Goal: Task Accomplishment & Management: Manage account settings

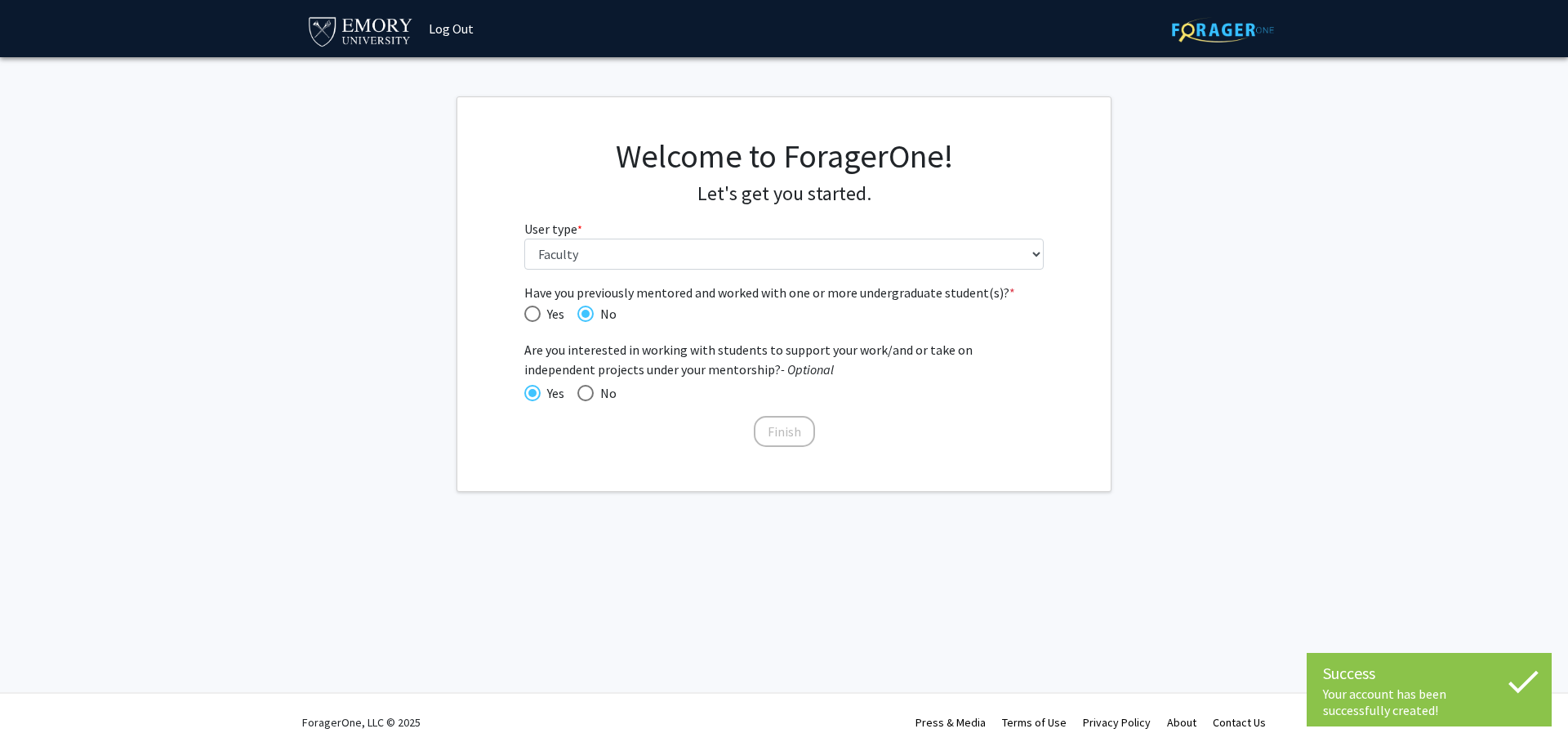
select select "5: faculty"
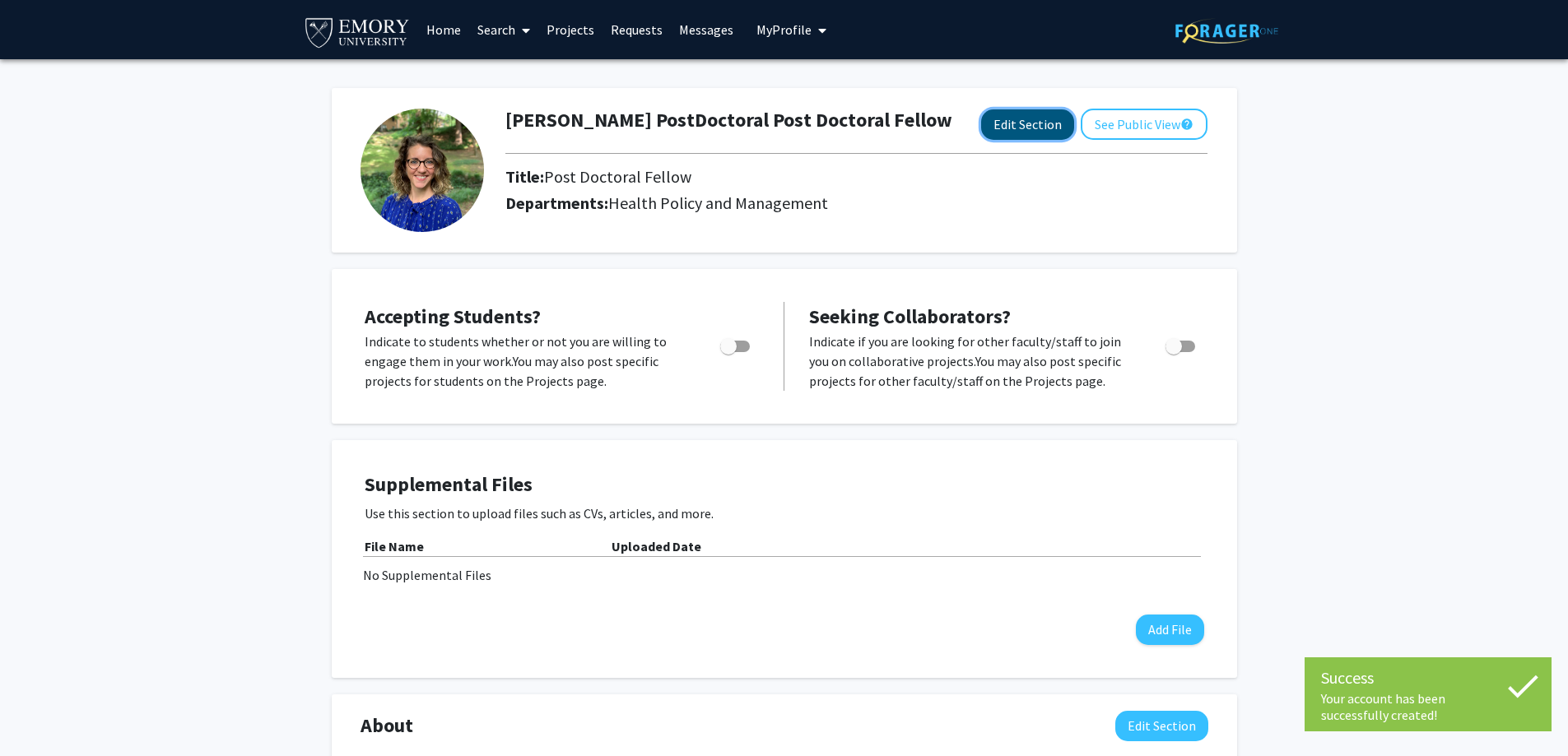
click at [1022, 121] on button "Edit Section" at bounding box center [1027, 125] width 93 height 30
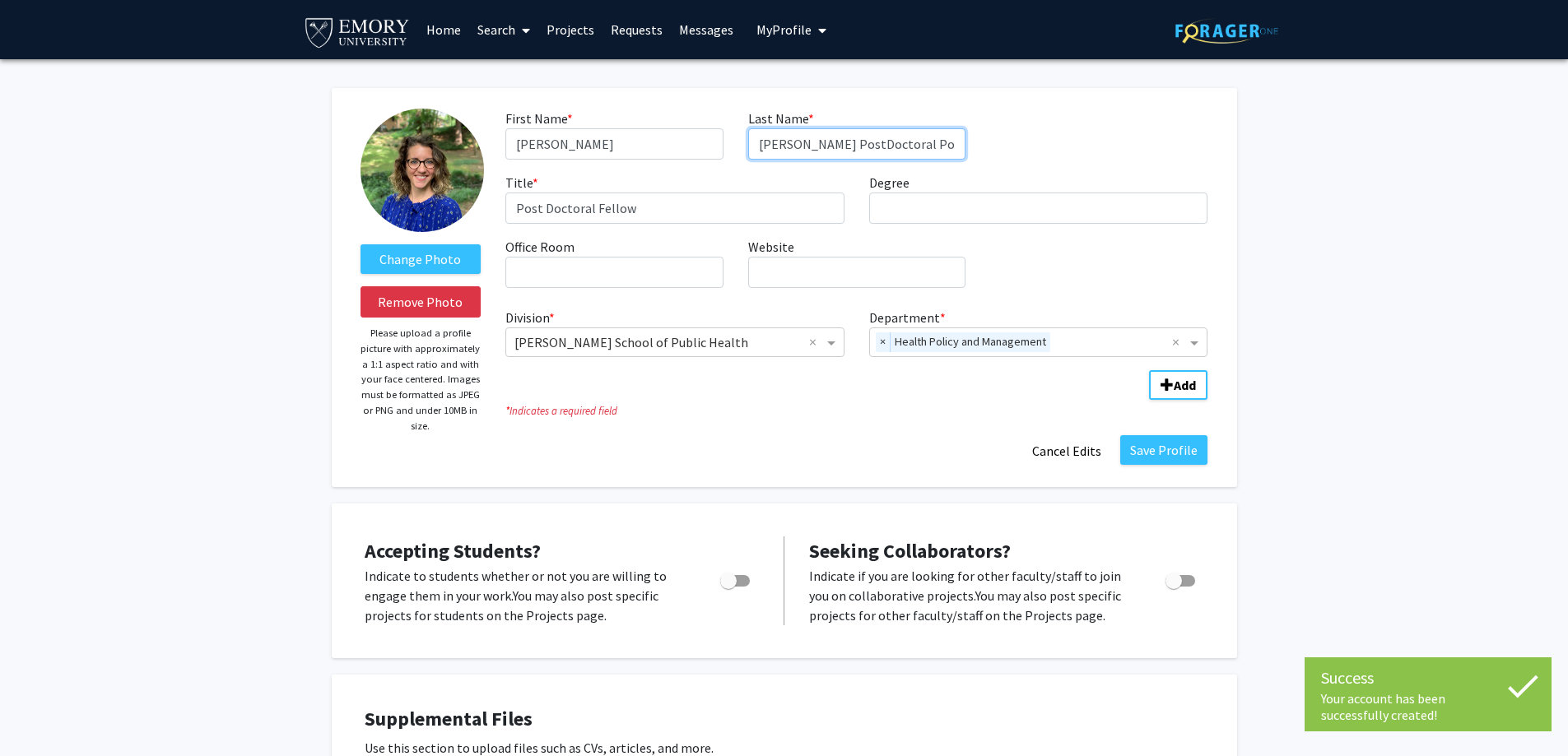
scroll to position [0, 20]
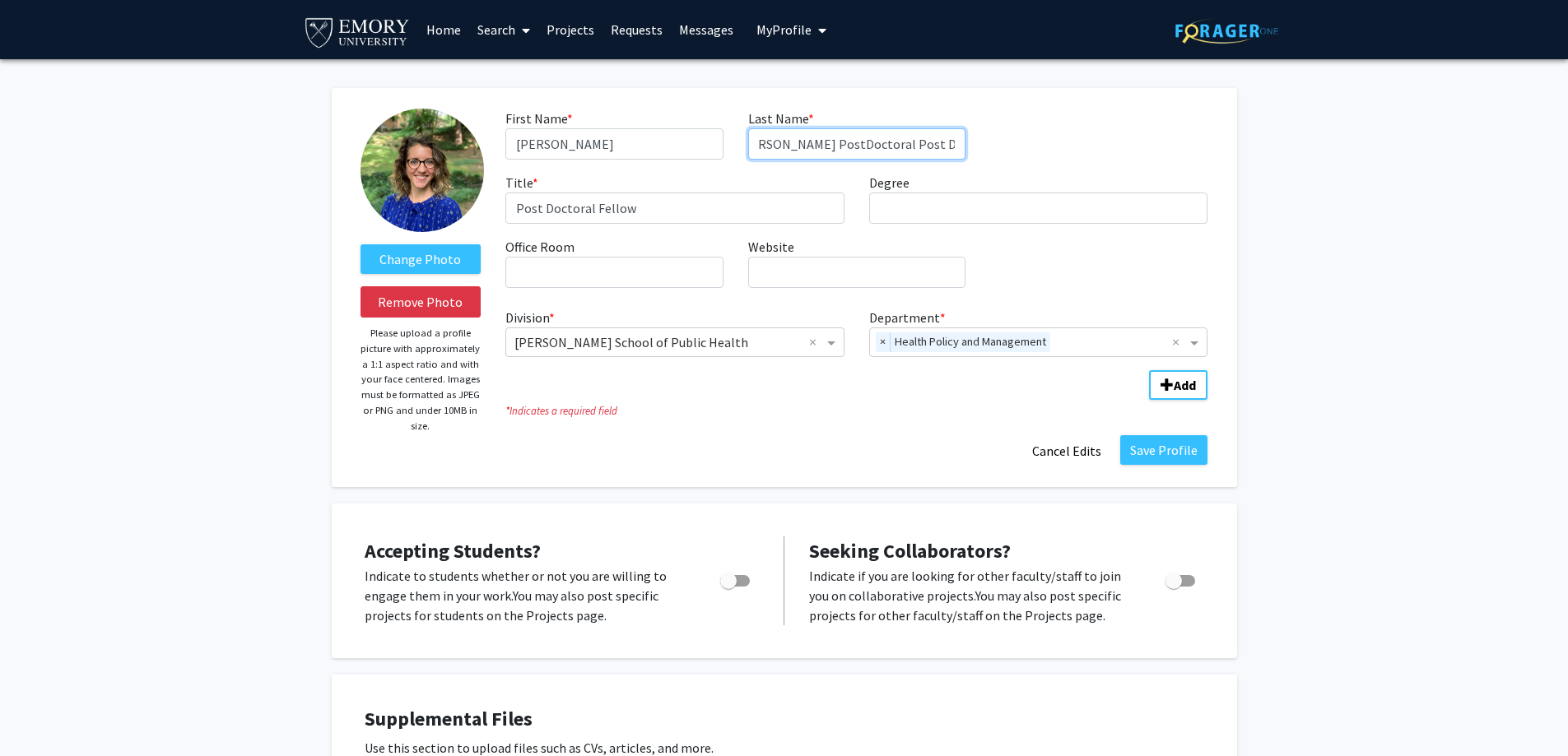
drag, startPoint x: 796, startPoint y: 141, endPoint x: 1150, endPoint y: 139, distance: 354.0
click at [1147, 141] on div "First Name * required [PERSON_NAME] Last Name * required [PERSON_NAME] PostDoct…" at bounding box center [856, 205] width 727 height 193
type input "[PERSON_NAME]"
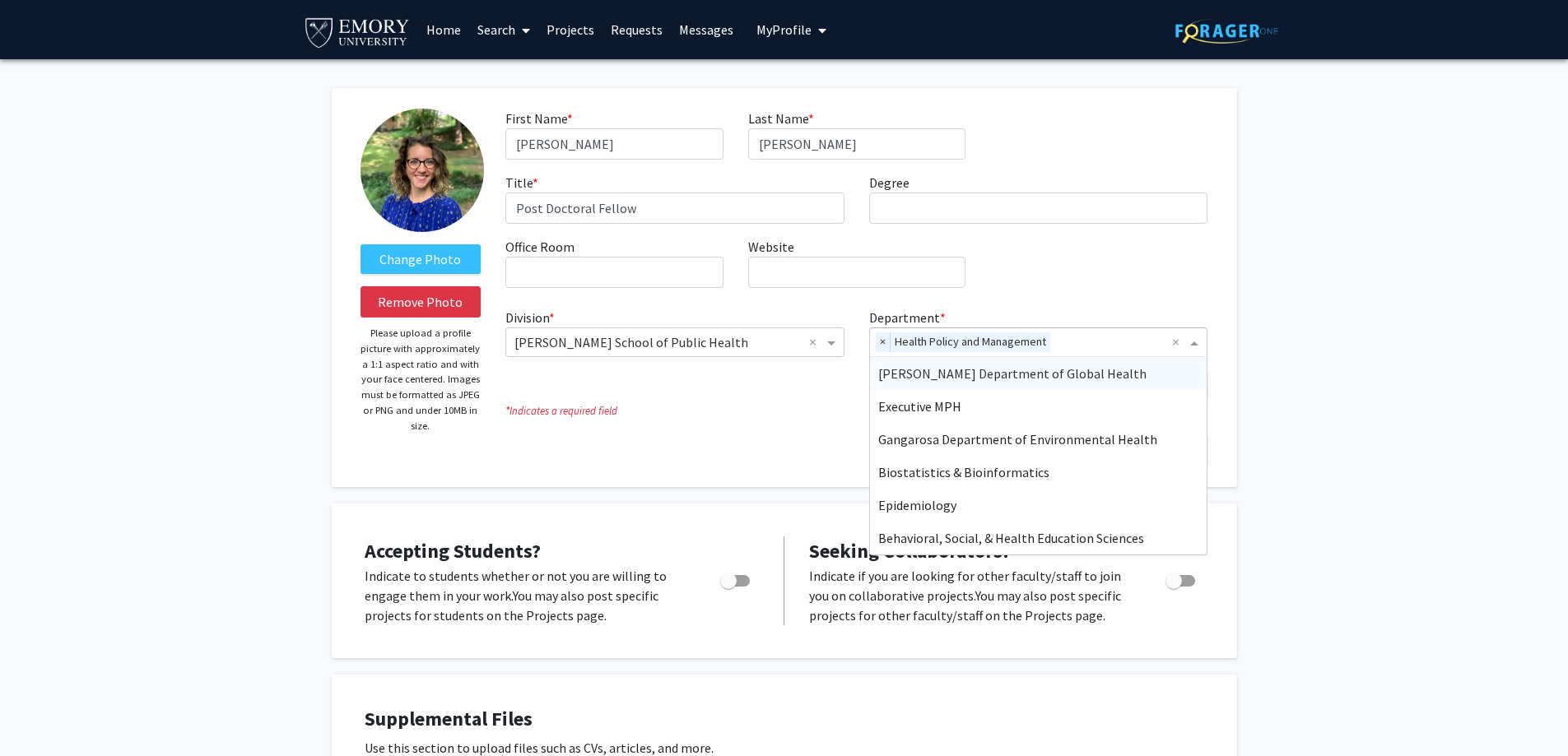
click at [890, 337] on span "Health Policy and Management" at bounding box center [970, 342] width 160 height 19
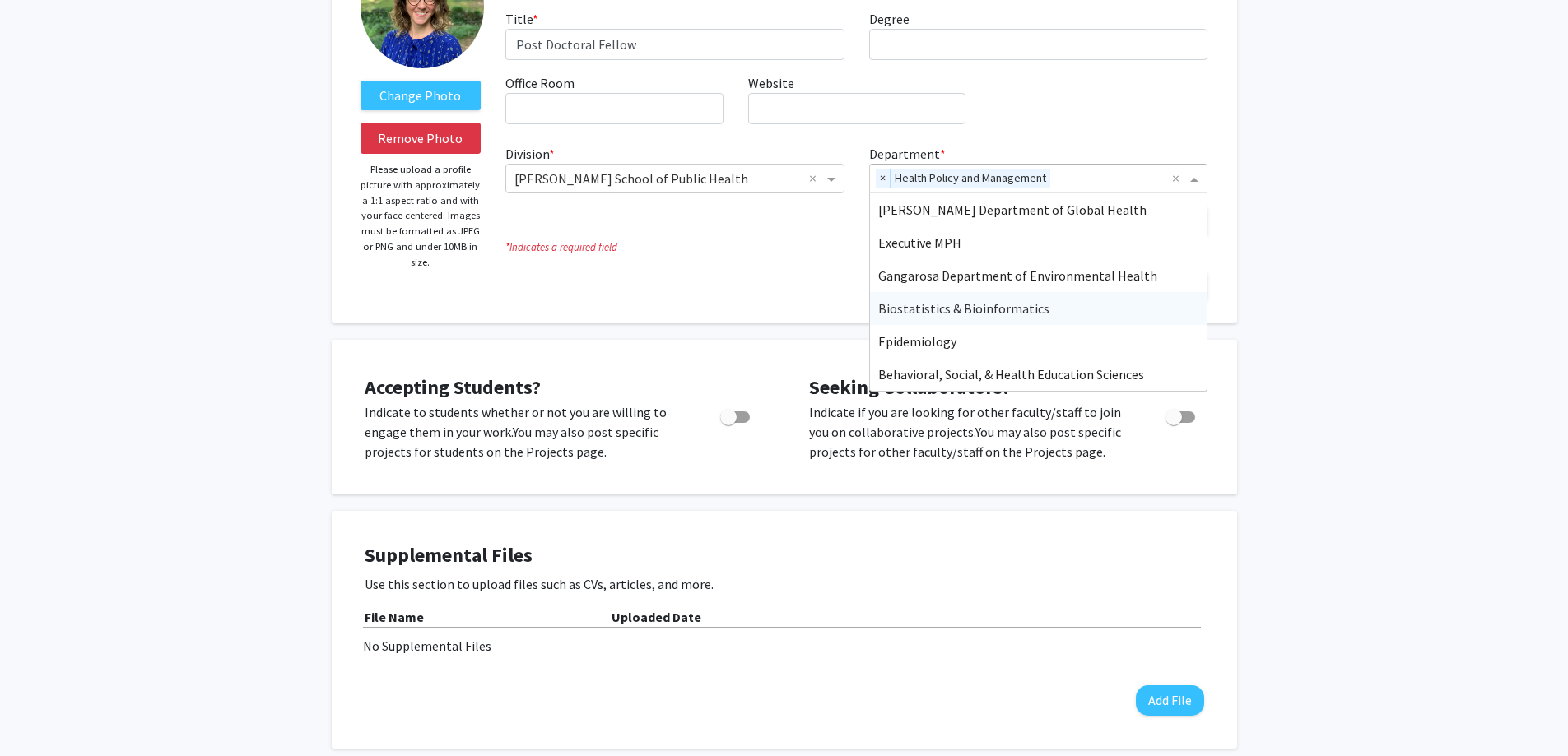
scroll to position [164, 0]
click at [952, 367] on span "Behavioral, Social, & Health Education Sciences" at bounding box center [1011, 374] width 266 height 17
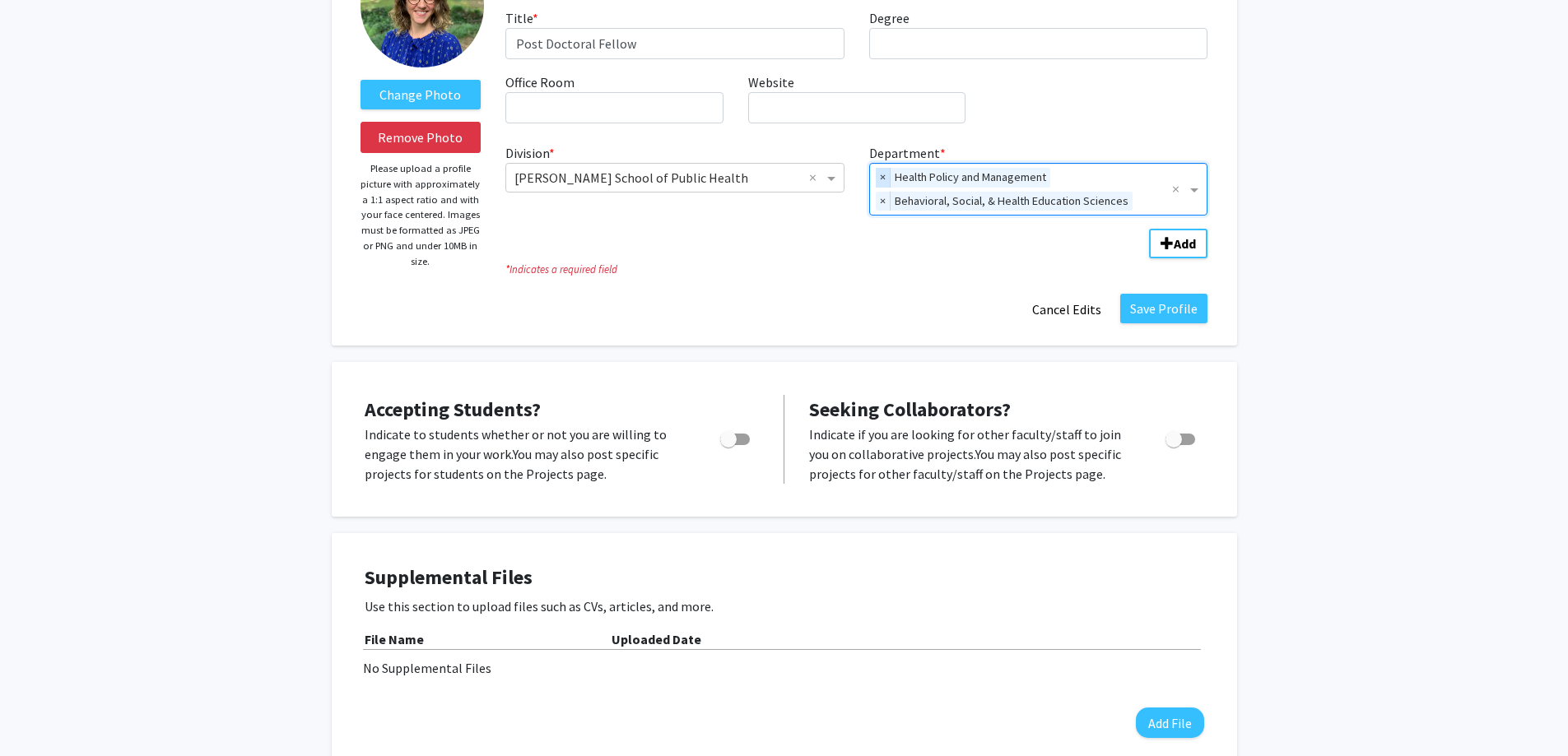
click at [884, 173] on span "×" at bounding box center [883, 177] width 15 height 19
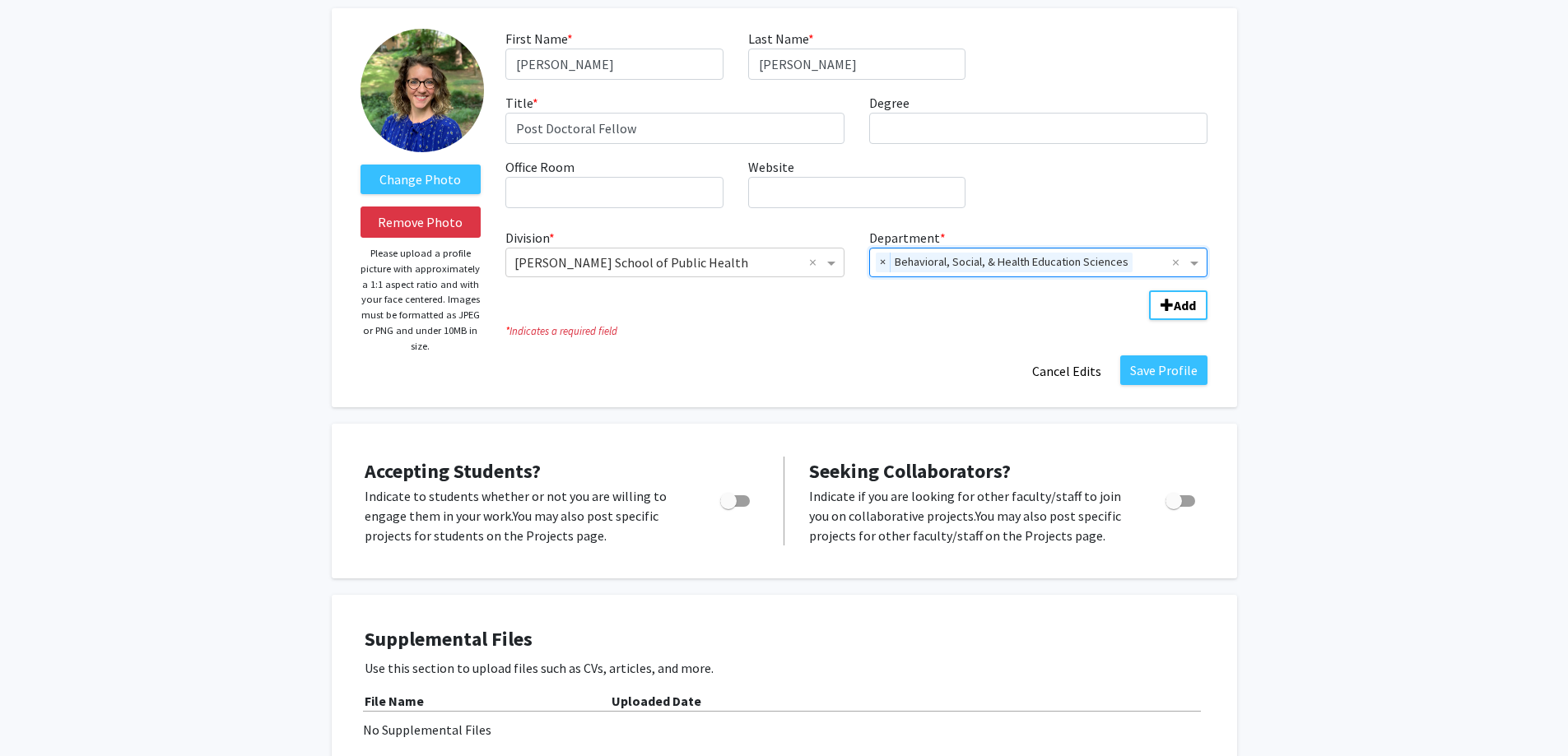
scroll to position [0, 0]
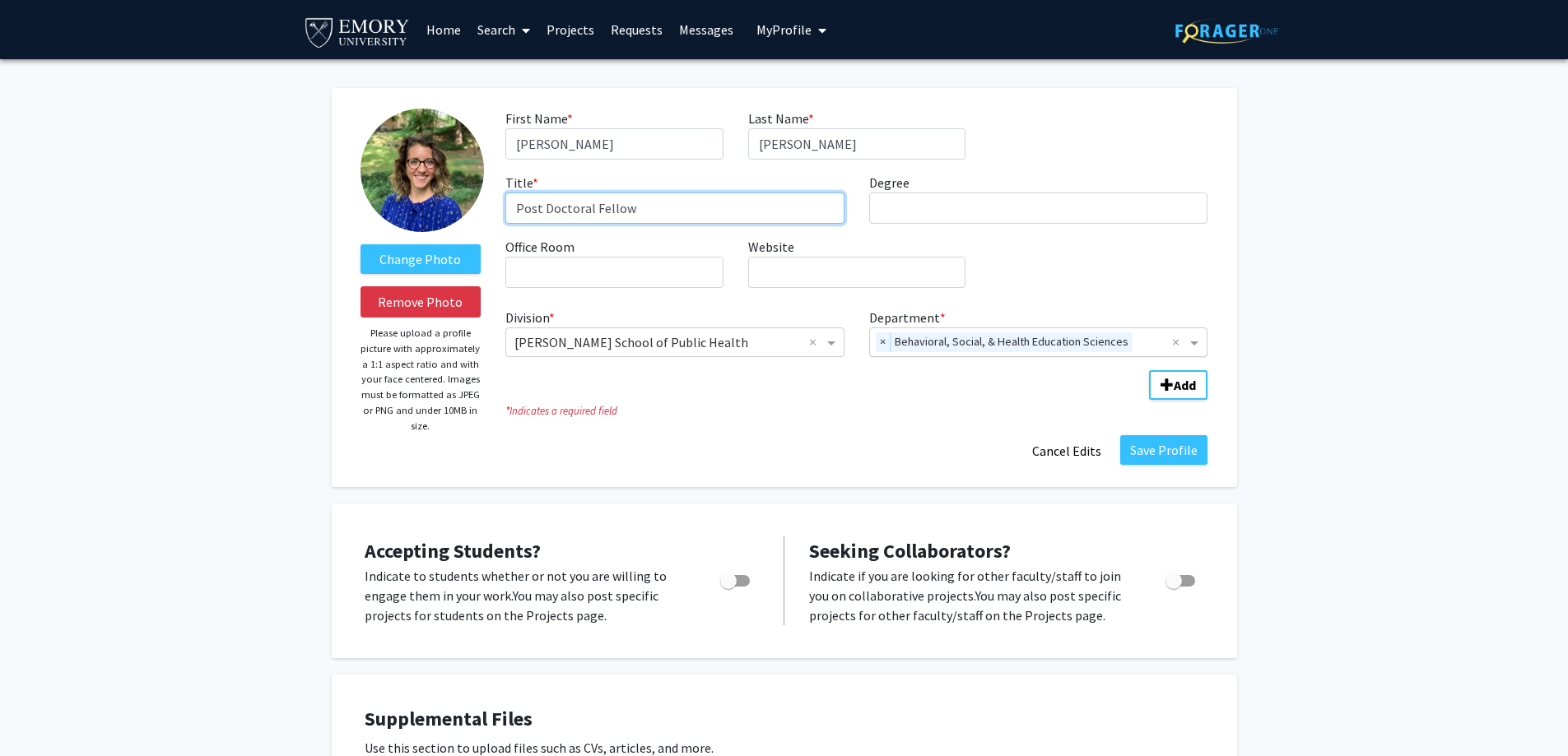
drag, startPoint x: 741, startPoint y: 211, endPoint x: 432, endPoint y: 195, distance: 309.4
click at [432, 195] on form "Change Photo Remove Photo Please upload a profile picture with approximately a …" at bounding box center [784, 287] width 872 height 358
type input "Assistant Professor"
click at [1159, 445] on button "Save Profile" at bounding box center [1164, 450] width 88 height 29
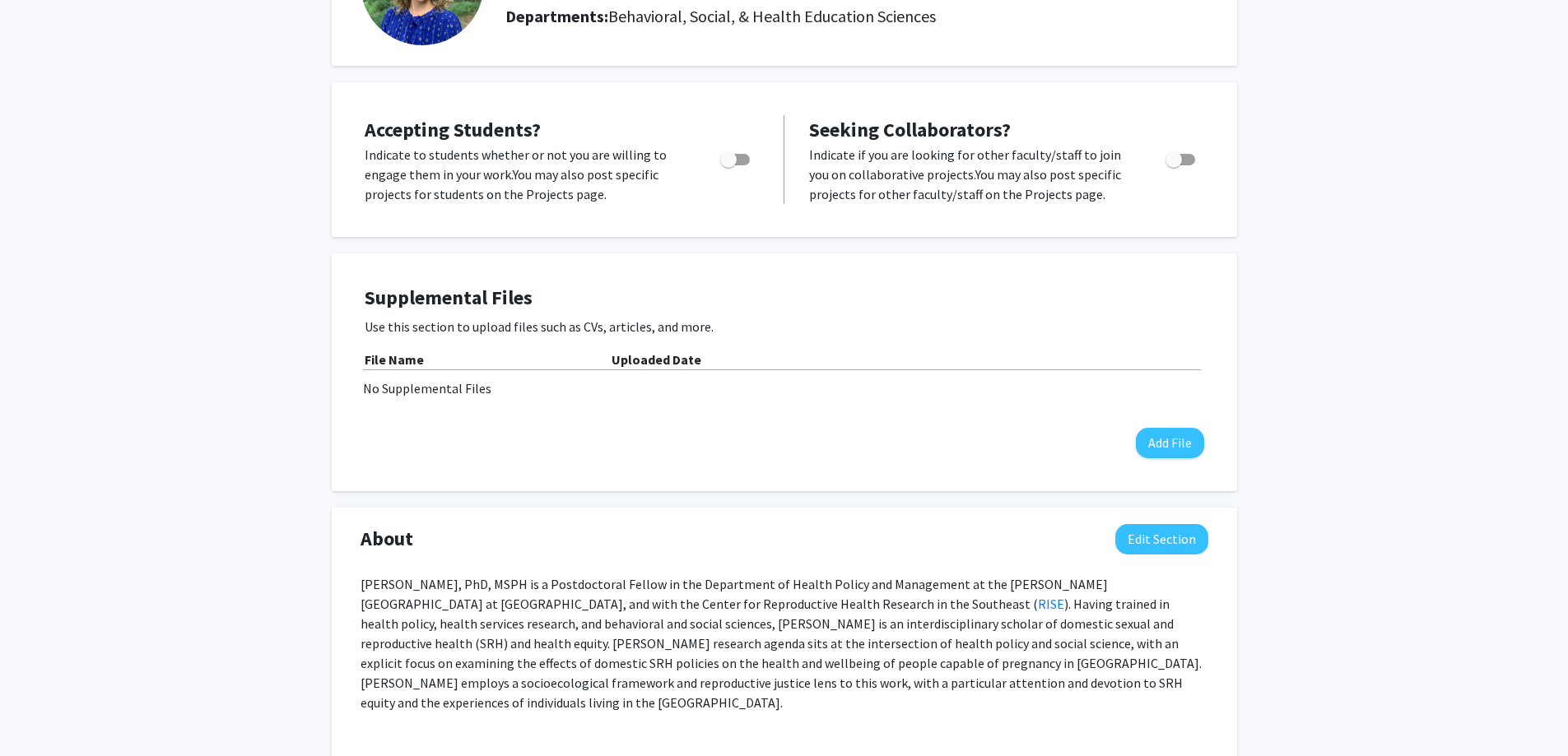
scroll to position [247, 0]
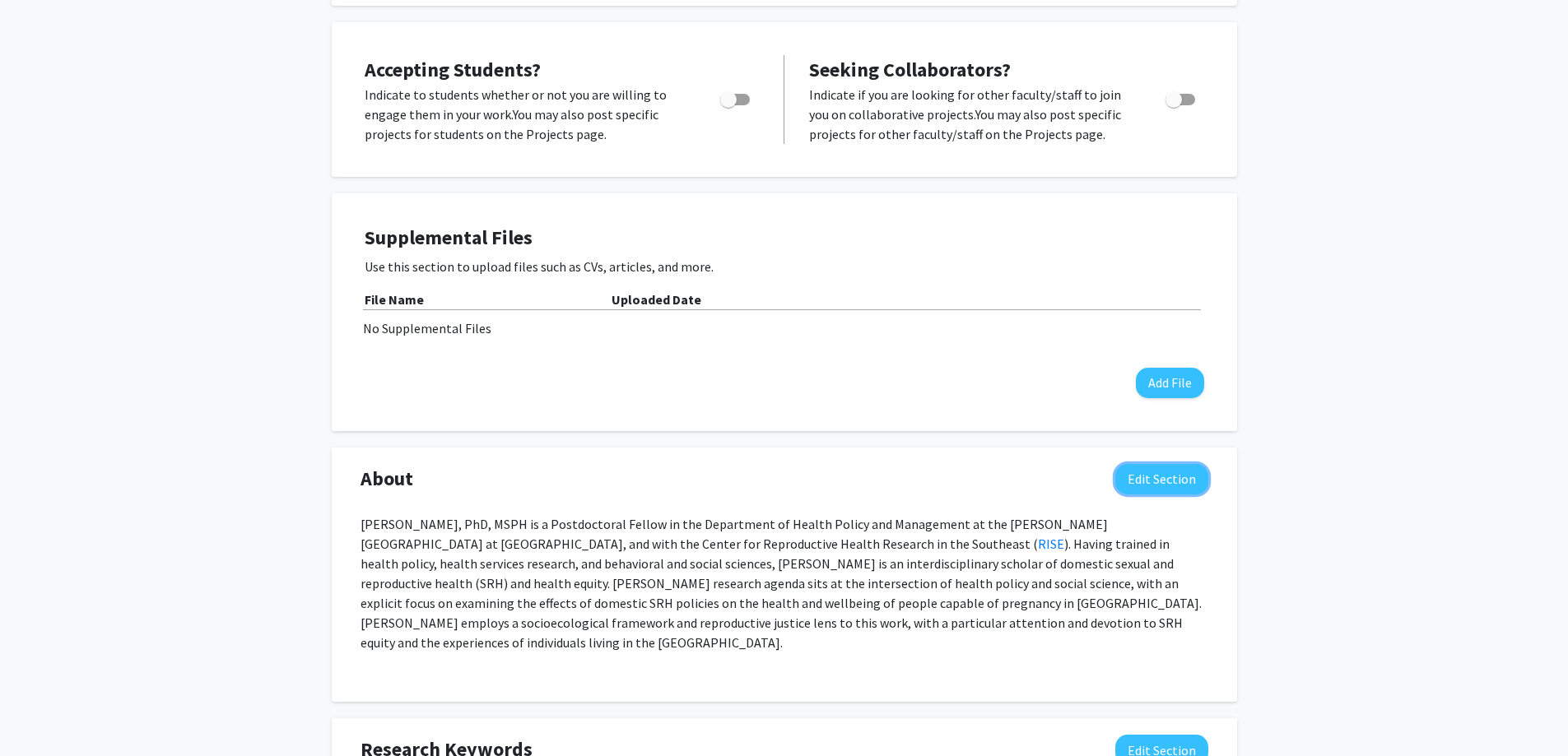
click at [1163, 473] on button "Edit Section" at bounding box center [1161, 479] width 93 height 30
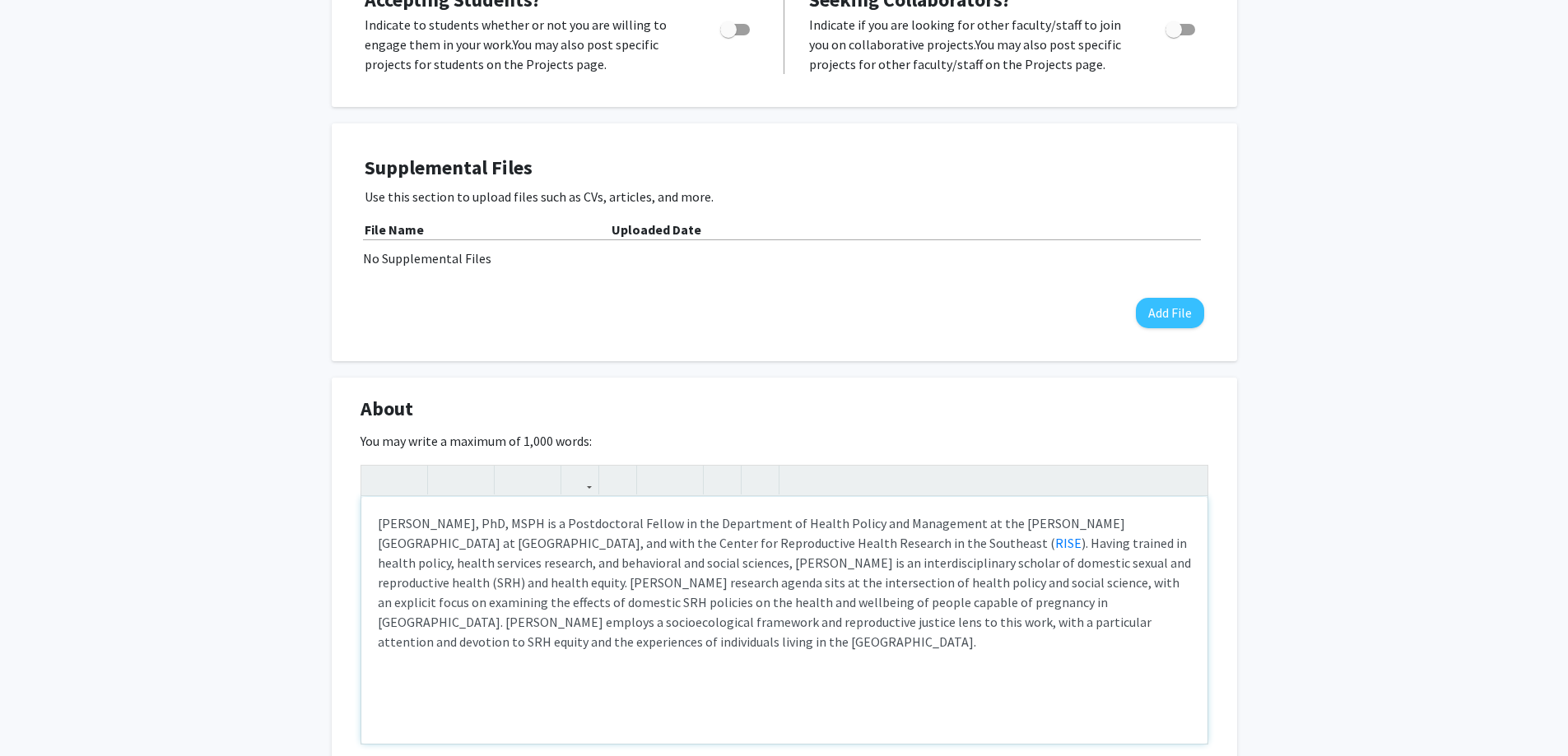
scroll to position [412, 0]
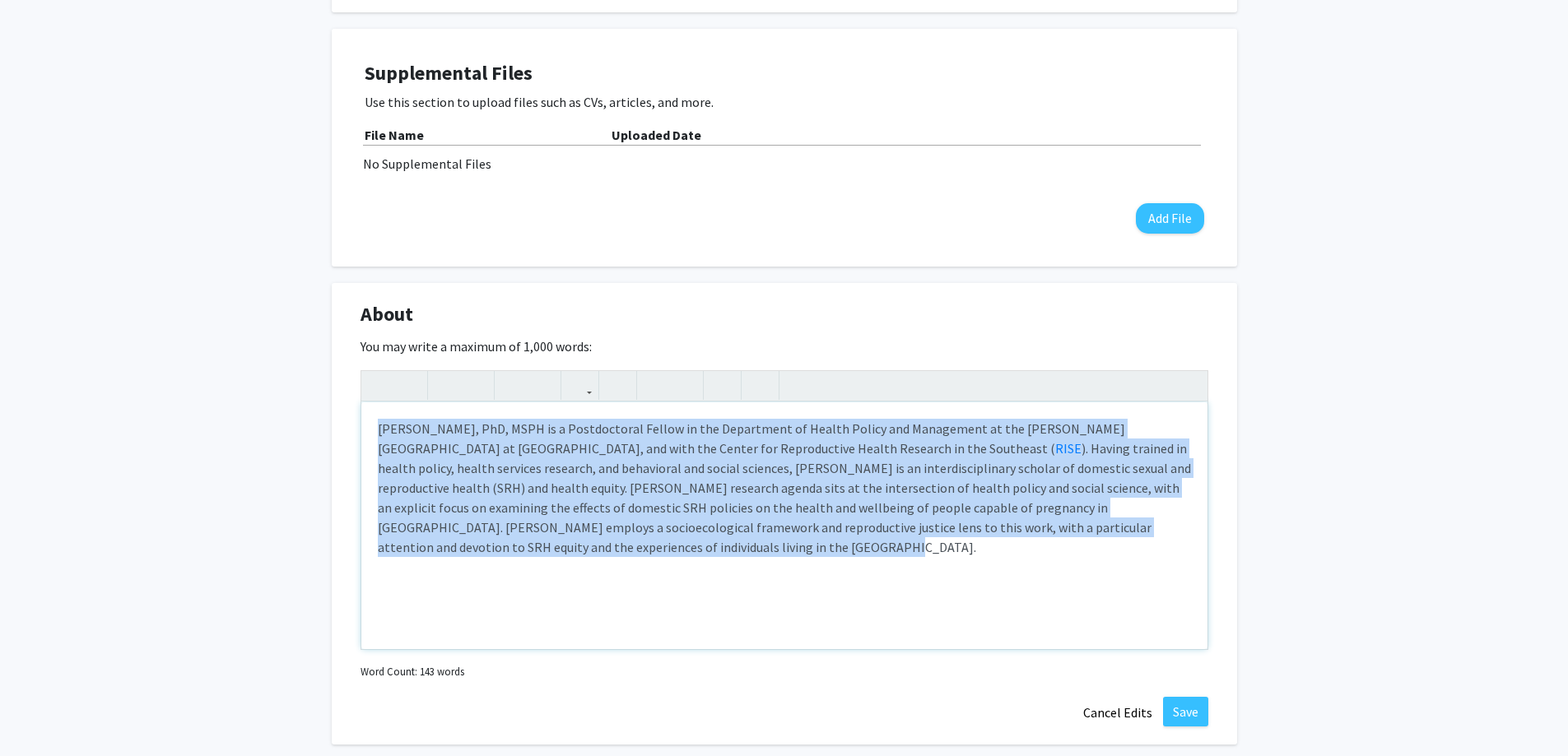
drag, startPoint x: 603, startPoint y: 555, endPoint x: 313, endPoint y: 387, distance: 335.1
click at [313, 387] on div "[PERSON_NAME] Edit Section See Public View help Title: Assistant Professor Depa…" at bounding box center [784, 667] width 1568 height 2038
click at [565, 558] on div "[PERSON_NAME], PhD, MSPH is a Postdoctoral Fellow in the Department of Health P…" at bounding box center [784, 525] width 846 height 247
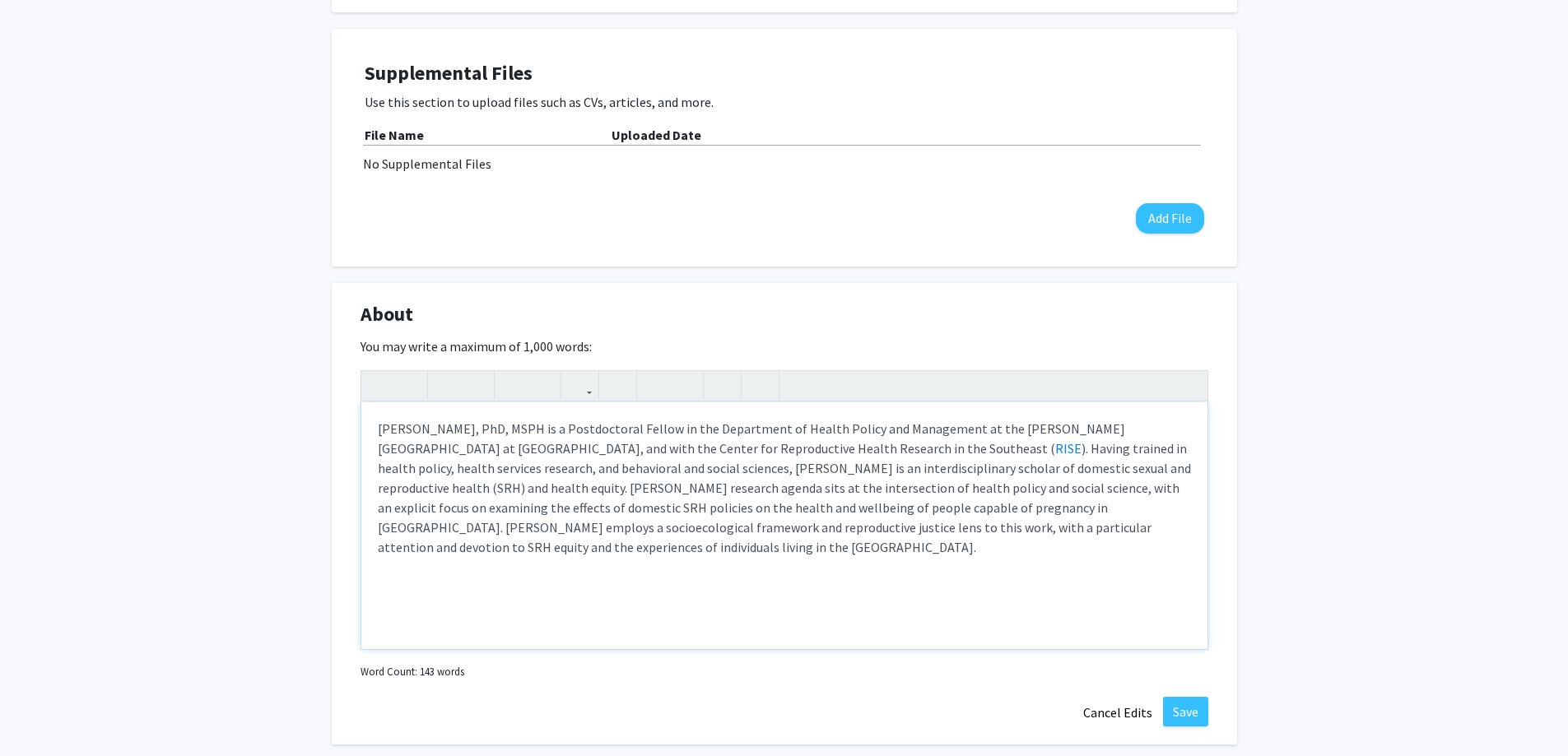
click at [373, 434] on div "[PERSON_NAME], PhD, MSPH is a Postdoctoral Fellow in the Department of Health P…" at bounding box center [784, 525] width 846 height 247
paste div "Note to users with screen readers: Please deactivate our accessibility plugin f…"
type textarea "<p>[PERSON_NAME], PhD, MSPH is a [US_STATE] native, an Assistant Professor in t…"
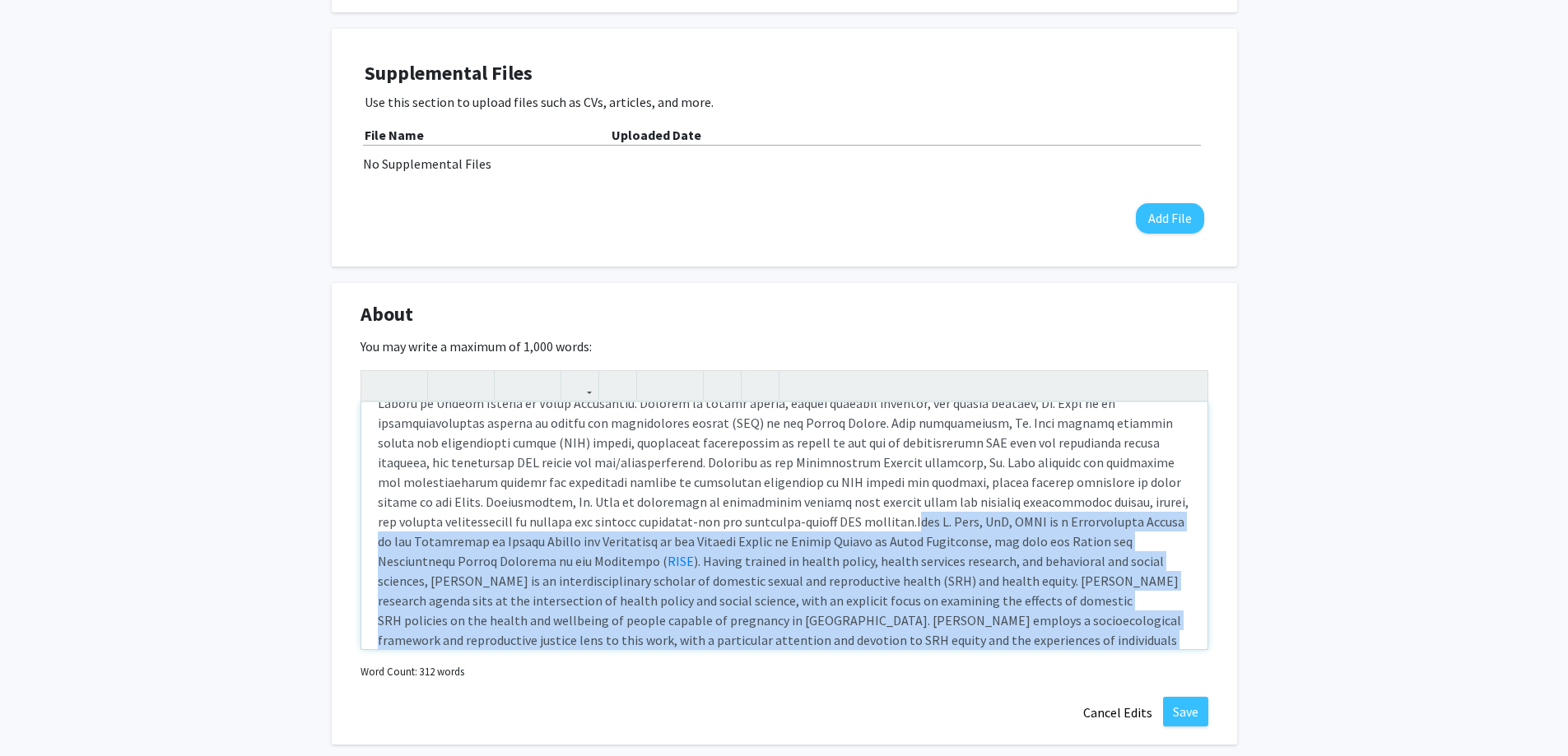
scroll to position [95, 0]
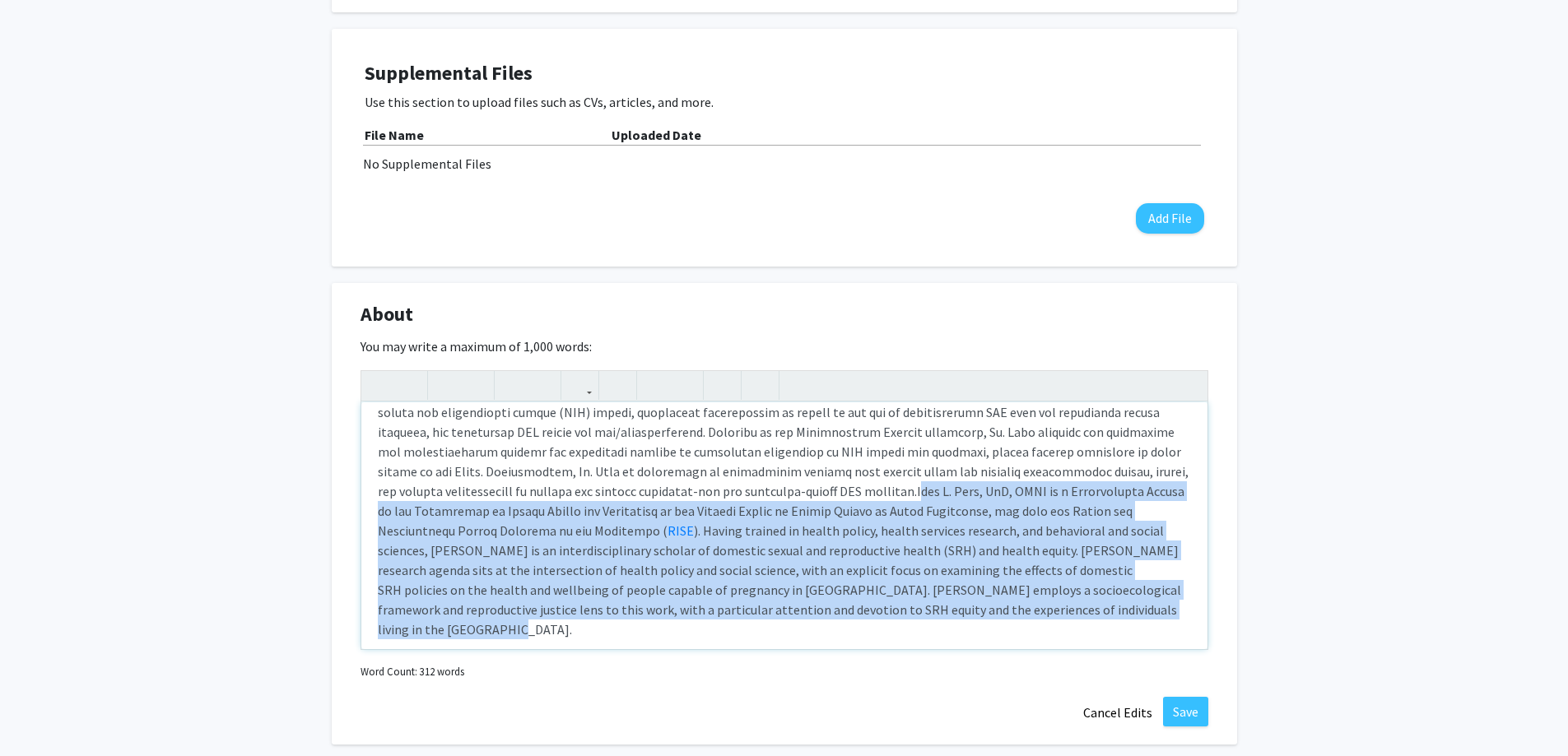
drag, startPoint x: 674, startPoint y: 522, endPoint x: 888, endPoint y: 669, distance: 259.6
click at [888, 669] on div "RISE ). Having trained in health policy, health services research, and behavior…" at bounding box center [784, 527] width 848 height 313
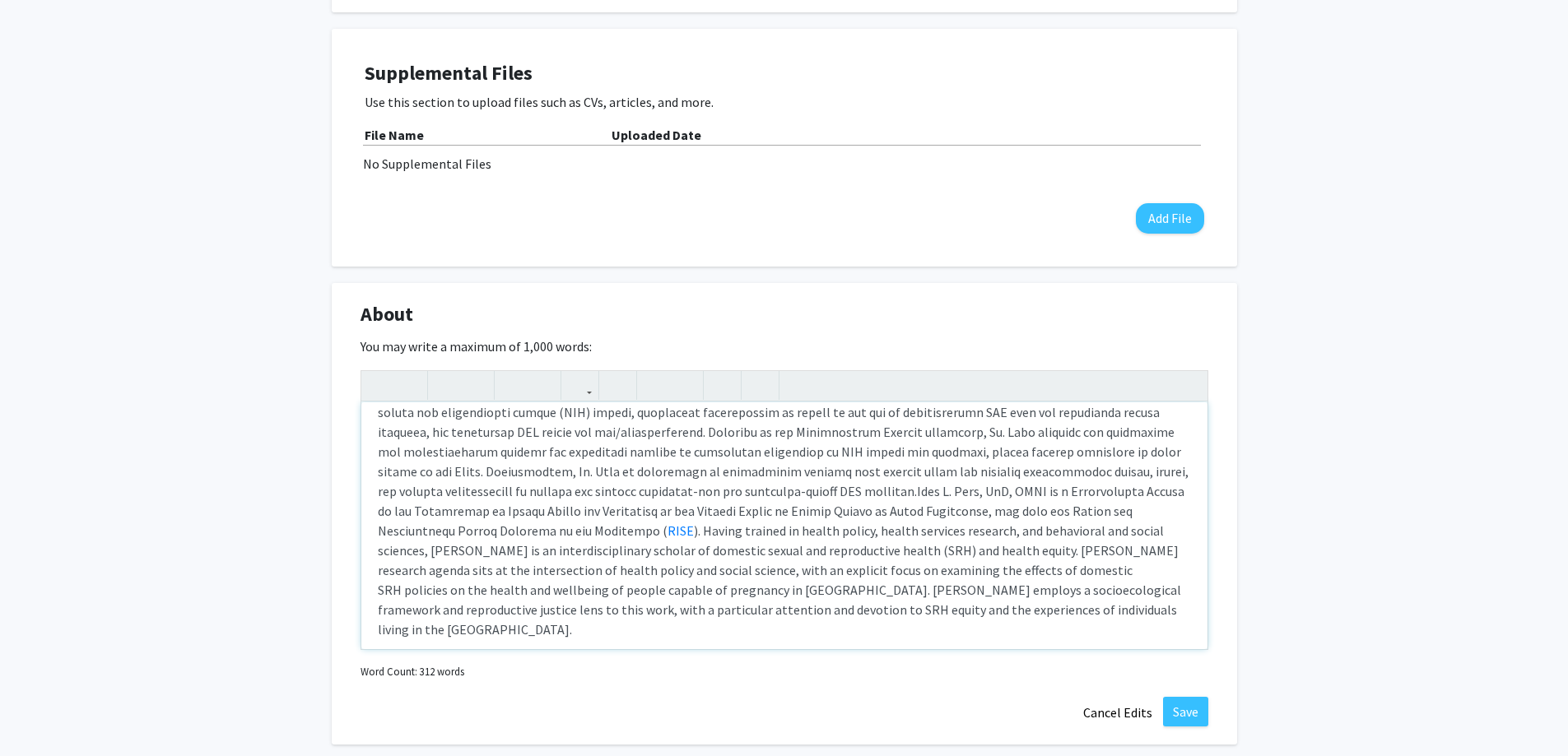
scroll to position [0, 0]
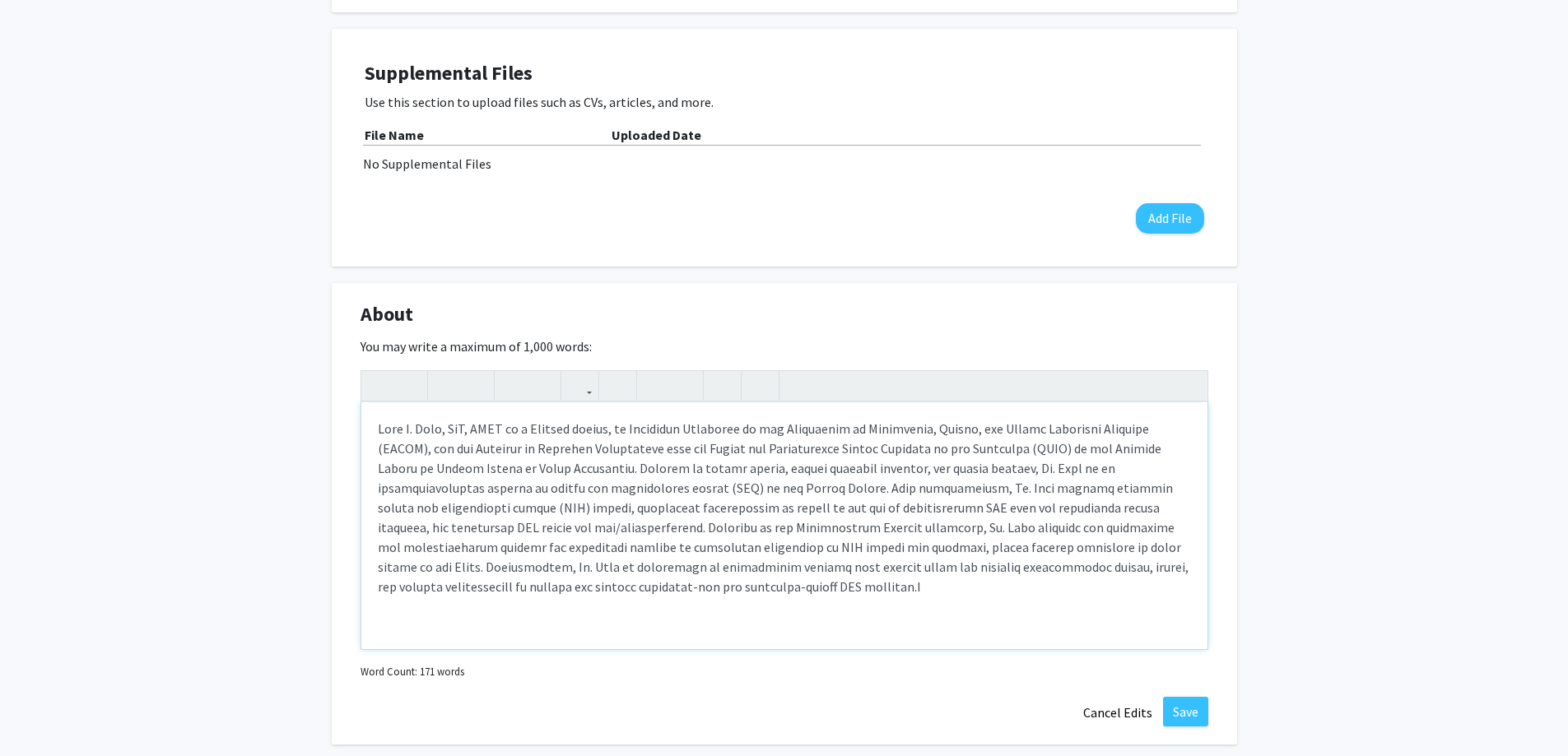
type textarea "<p>[PERSON_NAME], PhD, MSPH is a [US_STATE] native, an Assistant Professor in t…"
click at [1186, 708] on button "Save" at bounding box center [1186, 711] width 45 height 29
